Goal: Transaction & Acquisition: Subscribe to service/newsletter

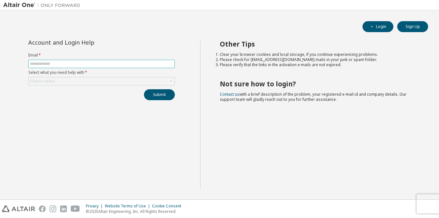
drag, startPoint x: 146, startPoint y: 61, endPoint x: 142, endPoint y: 63, distance: 3.7
click at [145, 62] on input "text" at bounding box center [101, 63] width 143 height 5
click at [142, 63] on input "text" at bounding box center [101, 63] width 143 height 5
click at [417, 24] on button "Sign Up" at bounding box center [412, 26] width 31 height 11
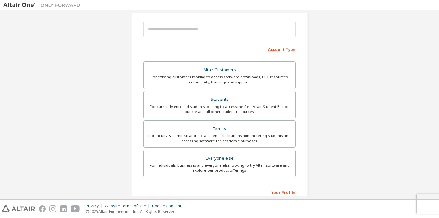
scroll to position [7, 0]
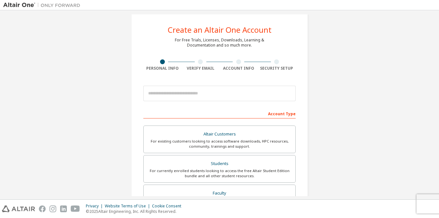
click at [198, 64] on div at bounding box center [200, 61] width 5 height 5
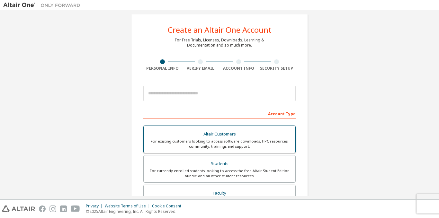
scroll to position [50, 0]
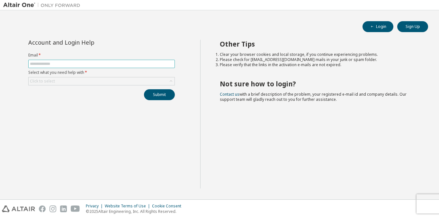
click at [52, 61] on input "text" at bounding box center [101, 63] width 143 height 5
type input "**********"
click at [81, 84] on div "Click to select" at bounding box center [102, 81] width 146 height 8
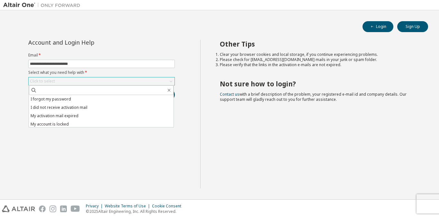
click at [85, 82] on div "Click to select" at bounding box center [102, 81] width 146 height 8
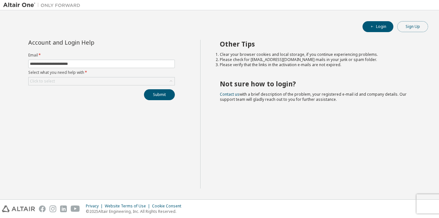
click at [400, 30] on button "Sign Up" at bounding box center [412, 26] width 31 height 11
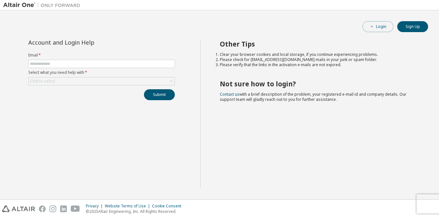
click at [374, 30] on button "Login" at bounding box center [377, 26] width 31 height 11
